Goal: Book appointment/travel/reservation

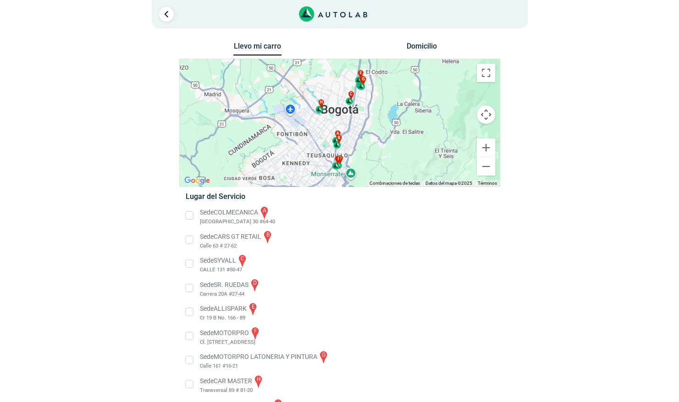
scroll to position [29, 0]
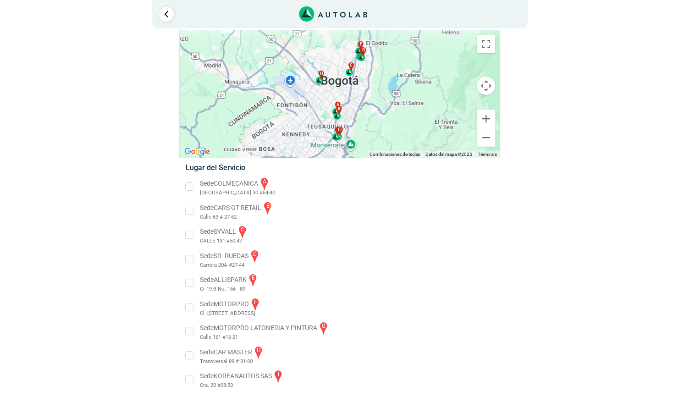
click at [190, 285] on li "Sede ALLISPARK e Cr 19 B No. 166 - 89" at bounding box center [339, 283] width 321 height 21
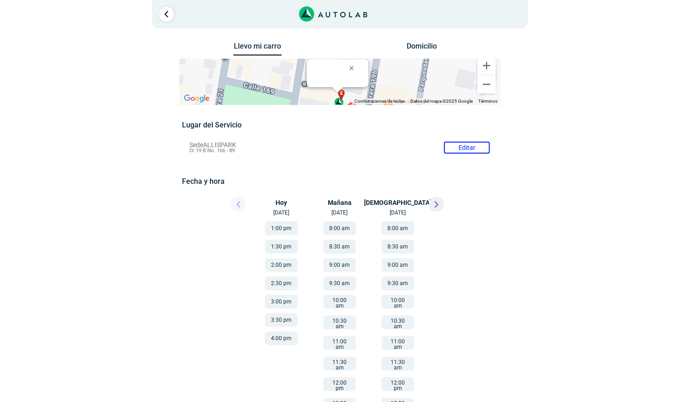
click at [286, 325] on button "3:30 pm" at bounding box center [281, 320] width 33 height 14
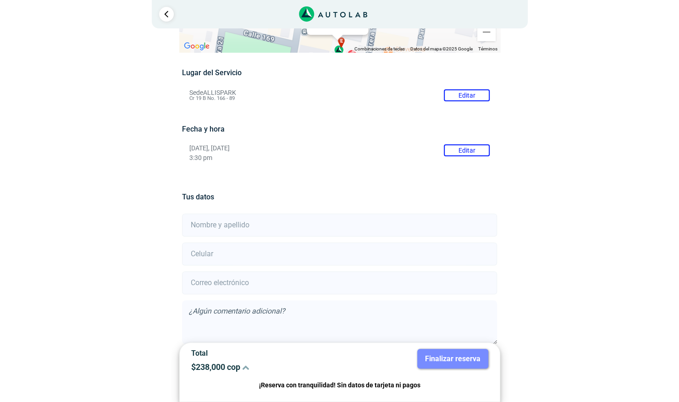
scroll to position [95, 0]
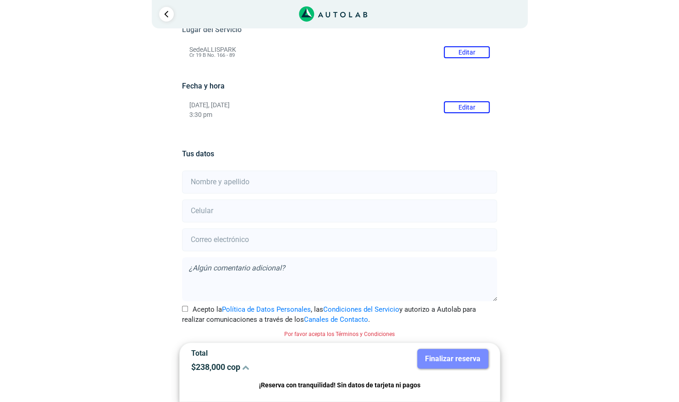
click at [246, 187] on input "text" at bounding box center [339, 182] width 315 height 23
type input "[PERSON_NAME]"
type input "3104657052"
type input "[EMAIL_ADDRESS][DOMAIN_NAME]"
click at [185, 306] on input "Acepto la Política de Datos Personales , las Condiciones del Servicio y autoriz…" at bounding box center [185, 309] width 6 height 6
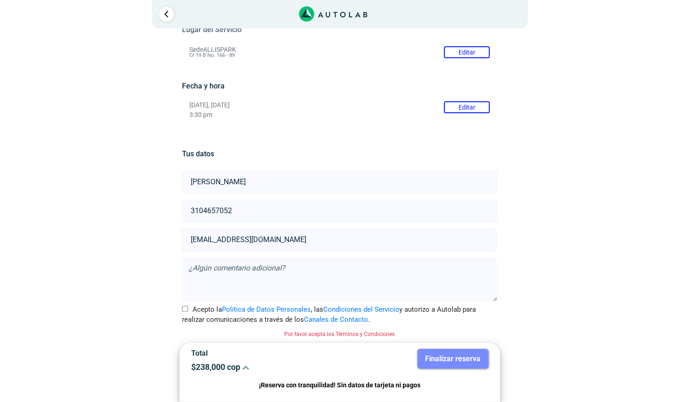
checkbox input "true"
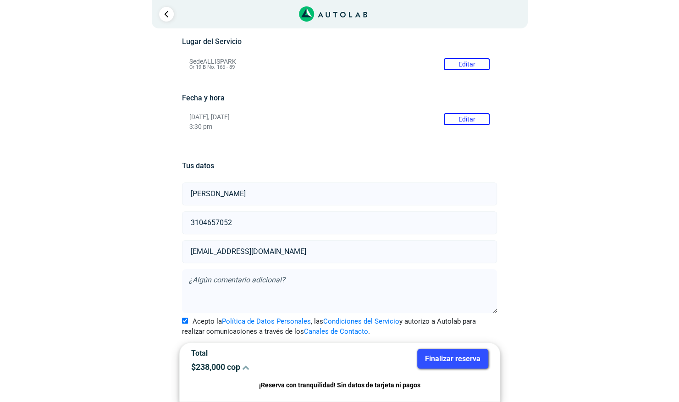
click at [463, 361] on button "Finalizar reserva" at bounding box center [452, 359] width 71 height 20
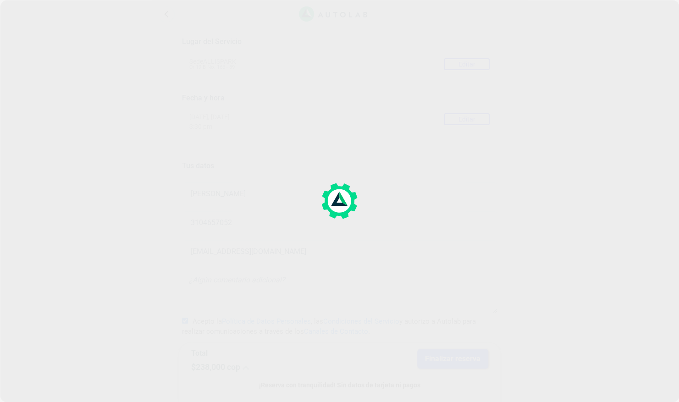
scroll to position [0, 0]
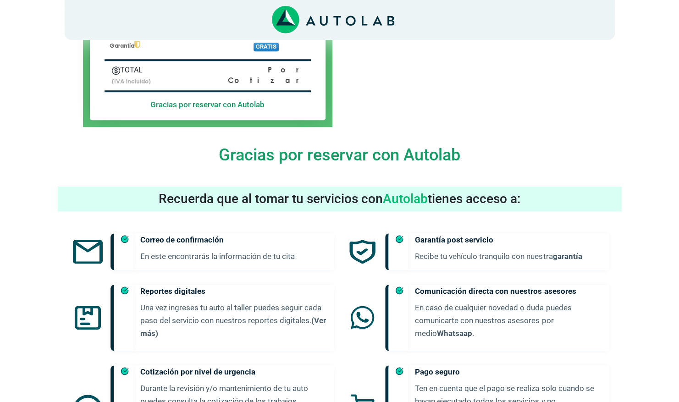
scroll to position [475, 0]
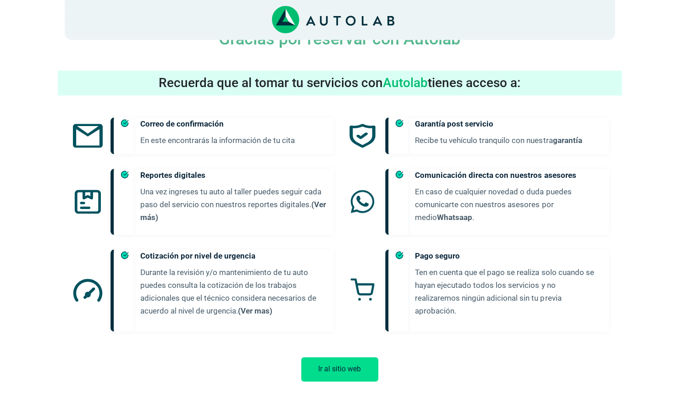
click at [352, 365] on button "Ir al sitio web" at bounding box center [339, 369] width 77 height 24
click at [332, 357] on button "Ir al sitio web" at bounding box center [339, 369] width 77 height 24
